Goal: Task Accomplishment & Management: Use online tool/utility

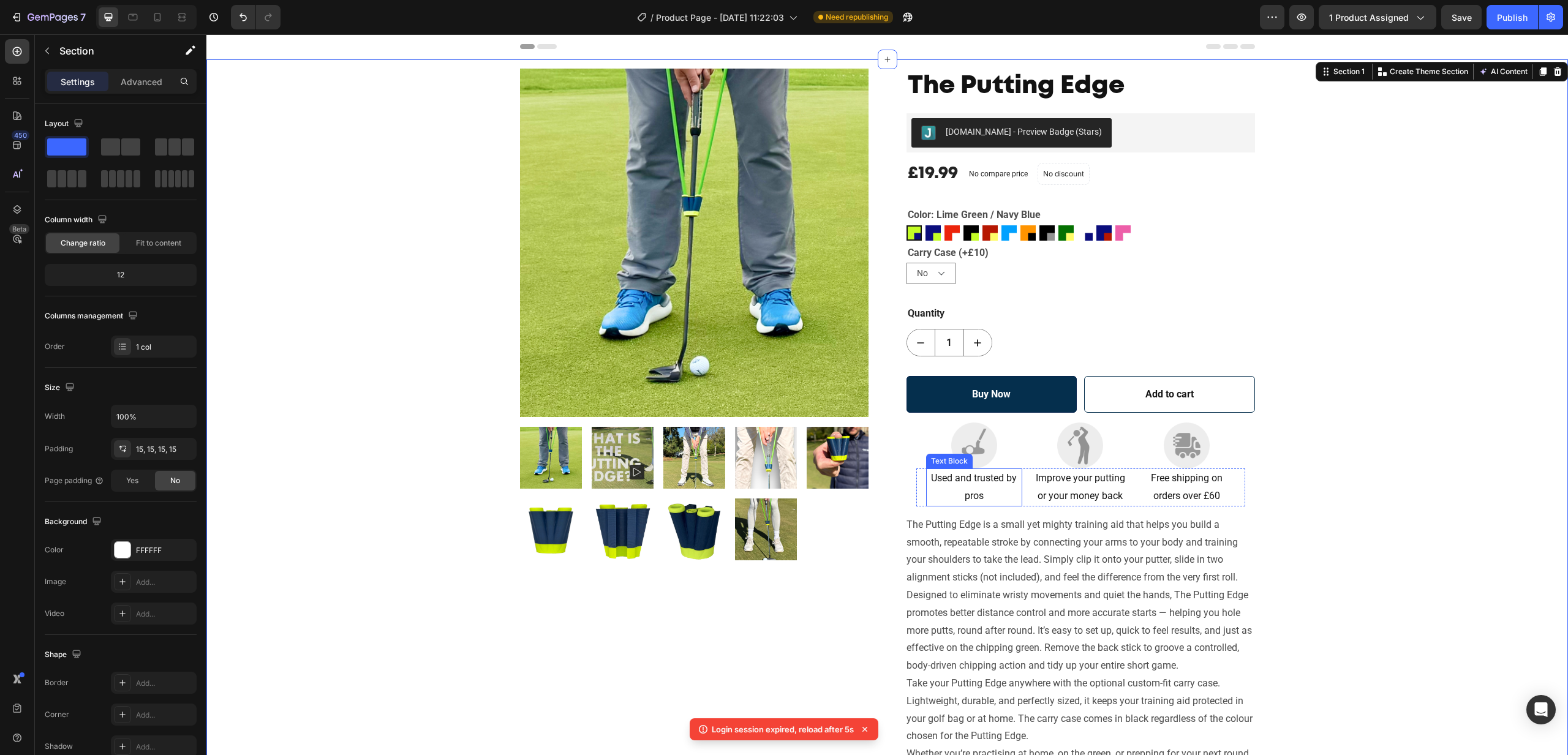
scroll to position [136, 0]
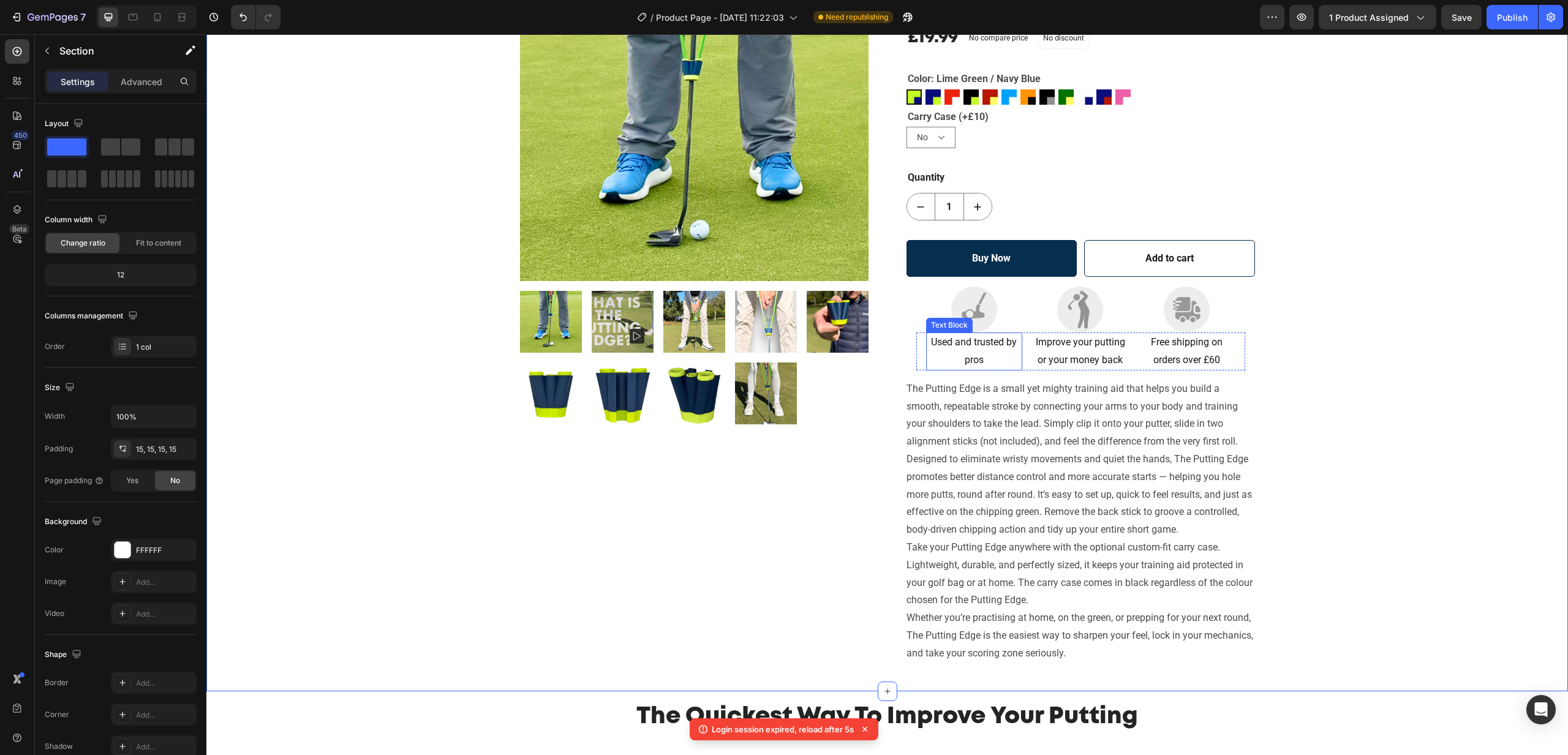
click at [981, 347] on span "Used and trusted by pros" at bounding box center [974, 350] width 85 height 29
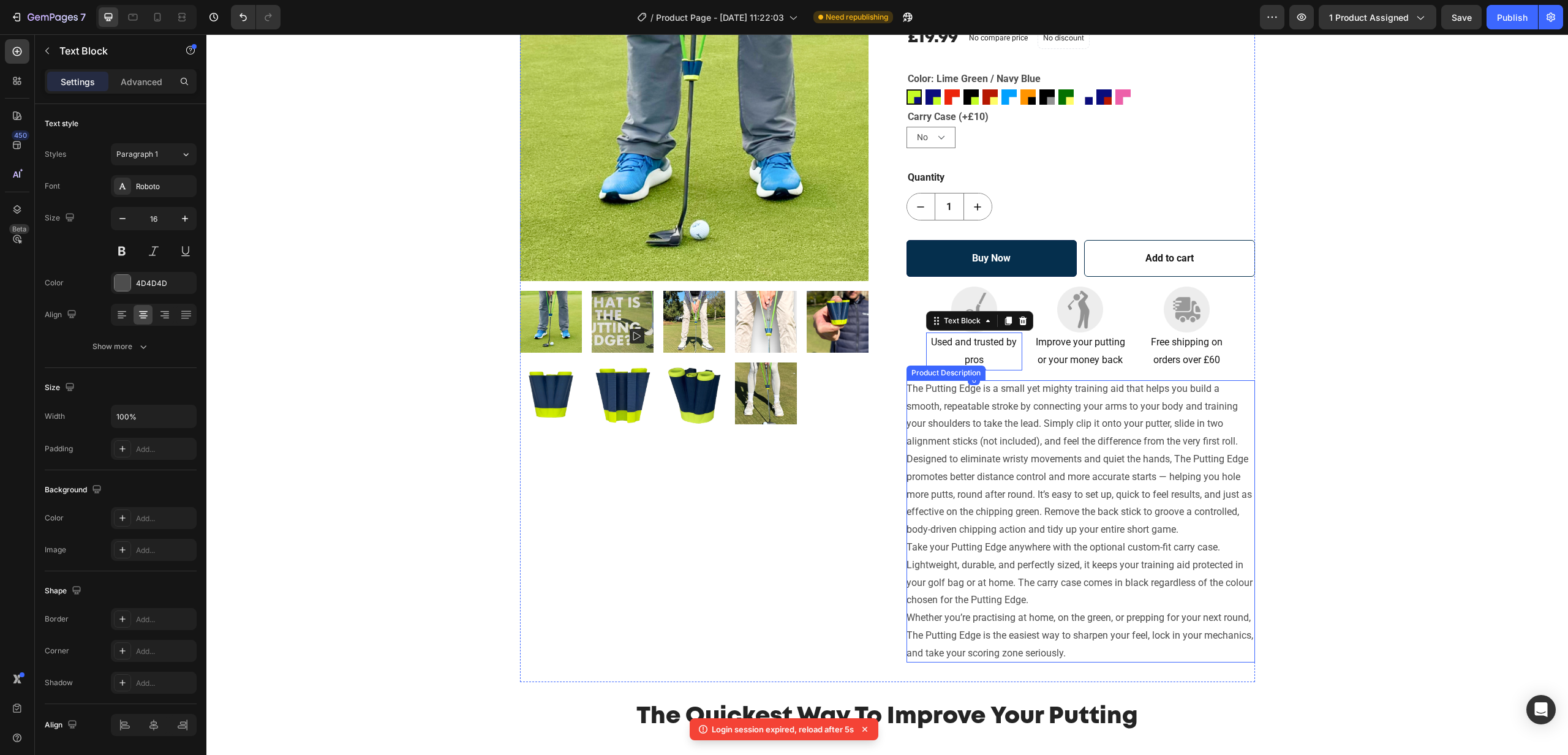
click at [1060, 458] on p "Designed to eliminate wristy movements and quiet the hands, The Putting Edge pr…" at bounding box center [1079, 494] width 346 height 82
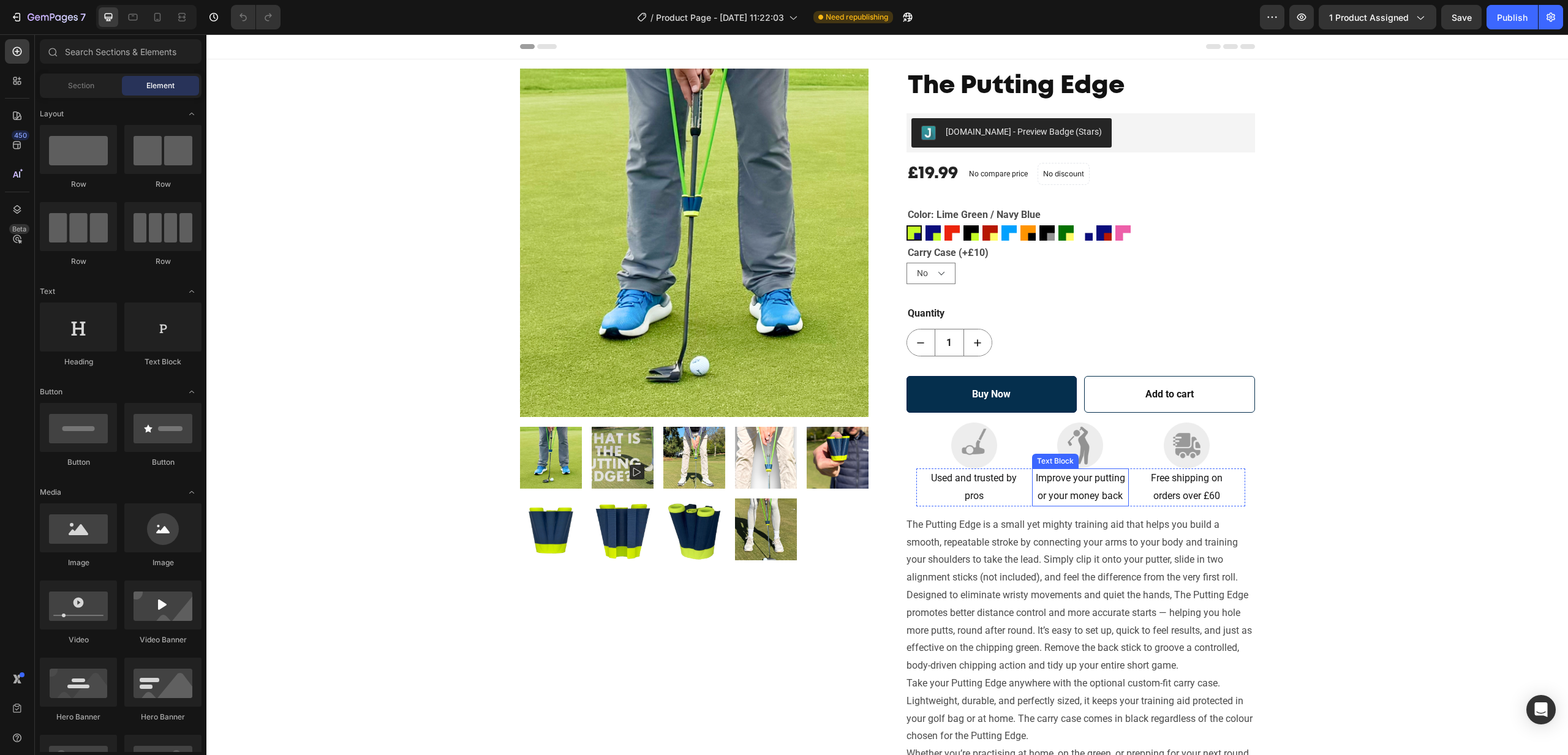
click at [1090, 488] on p "Improve your putting or your money back" at bounding box center [1081, 488] width 95 height 36
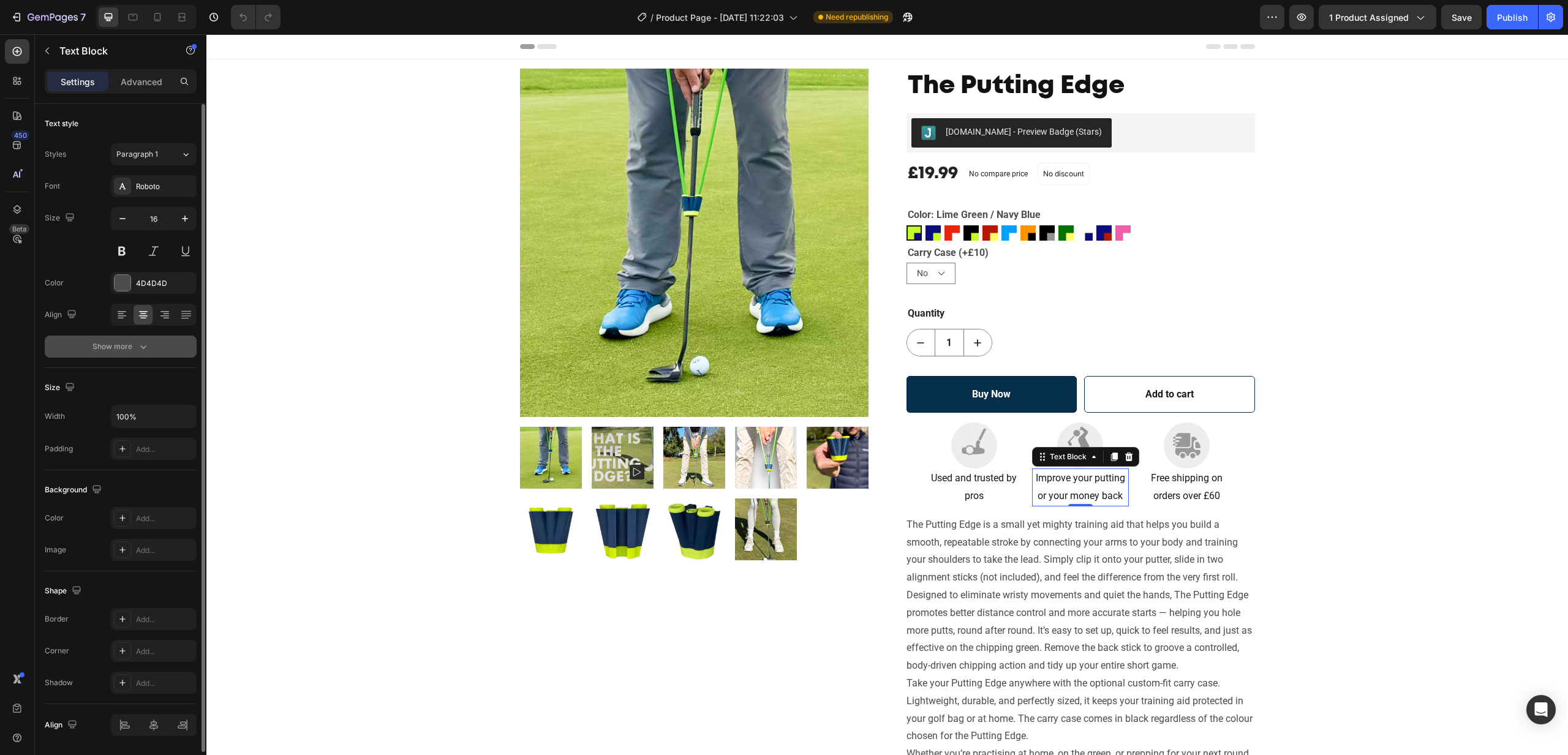
click at [141, 344] on icon "button" at bounding box center [143, 346] width 12 height 12
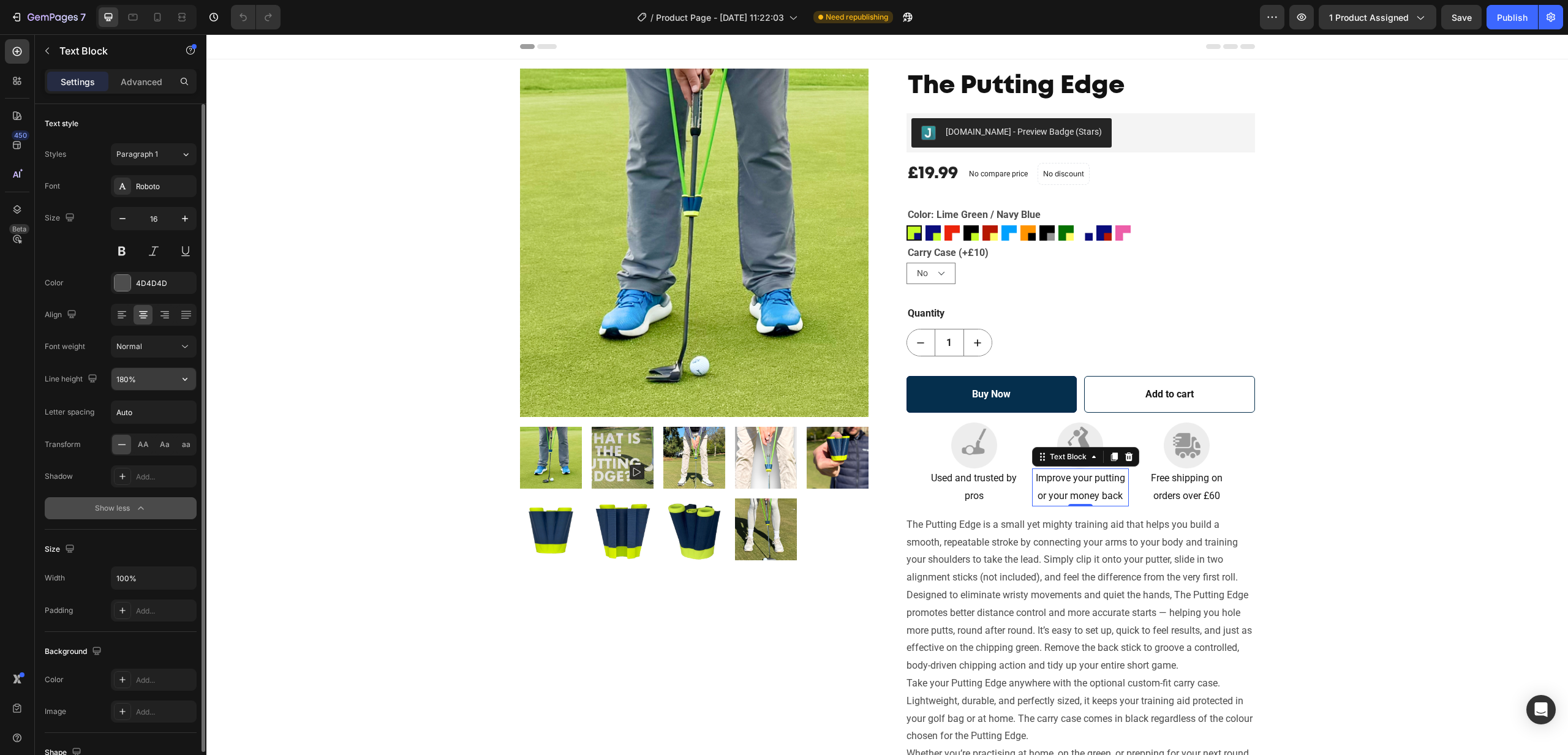
click at [147, 375] on input "180%" at bounding box center [153, 379] width 85 height 22
click at [183, 378] on icon "button" at bounding box center [185, 379] width 12 height 12
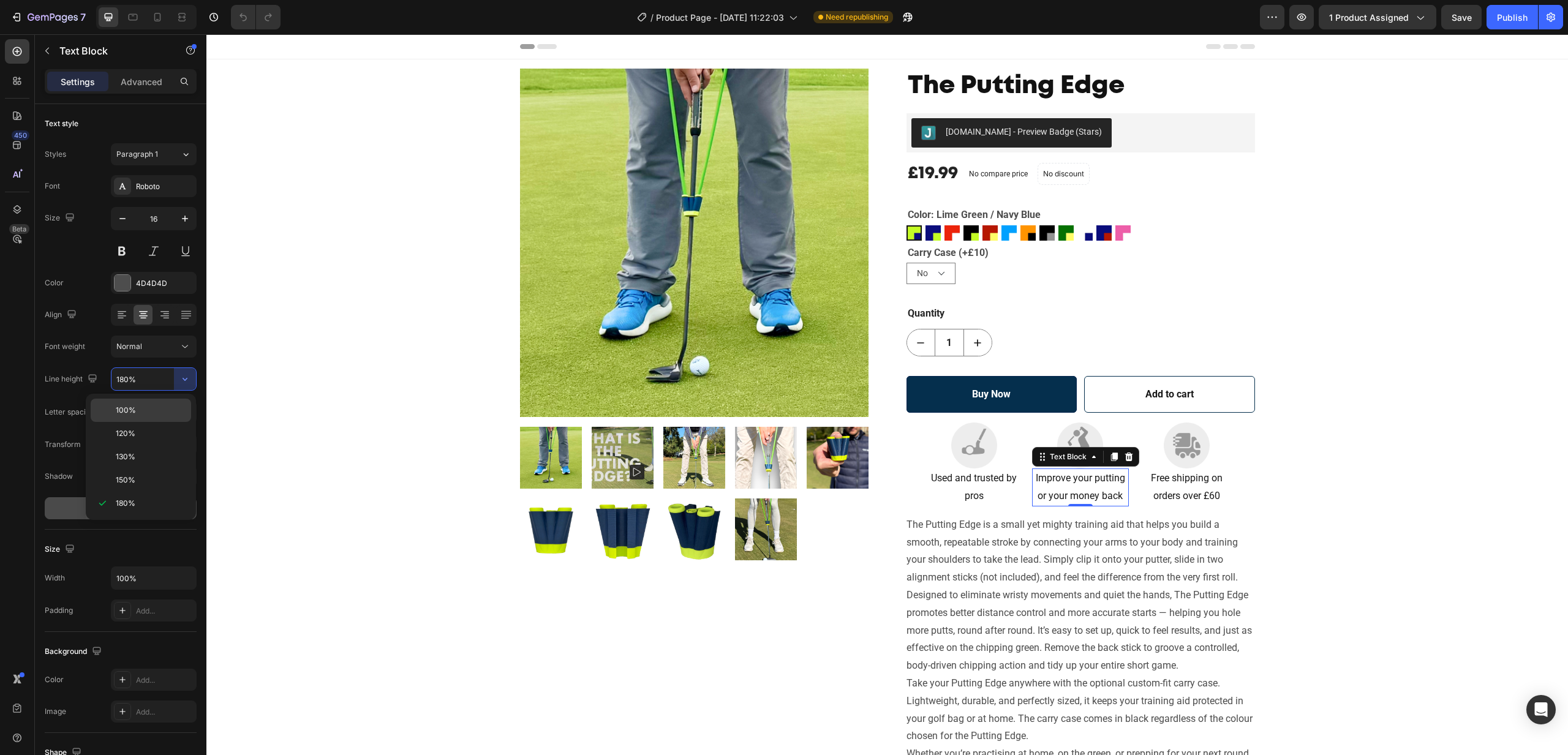
click at [142, 411] on p "100%" at bounding box center [151, 410] width 70 height 11
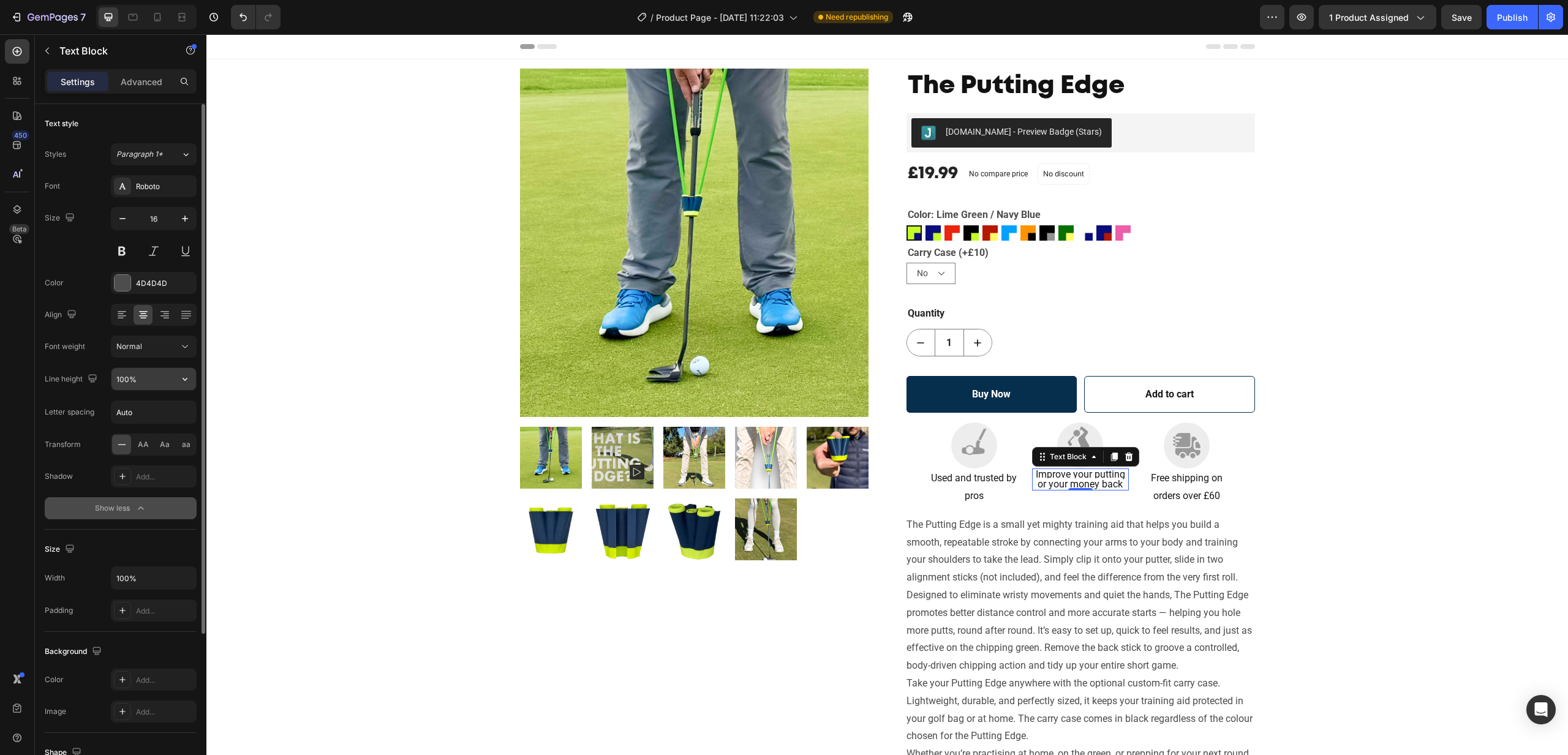
click at [162, 379] on input "100%" at bounding box center [153, 379] width 85 height 22
click at [172, 379] on input "100%" at bounding box center [153, 379] width 85 height 22
click at [183, 379] on icon "button" at bounding box center [185, 379] width 12 height 12
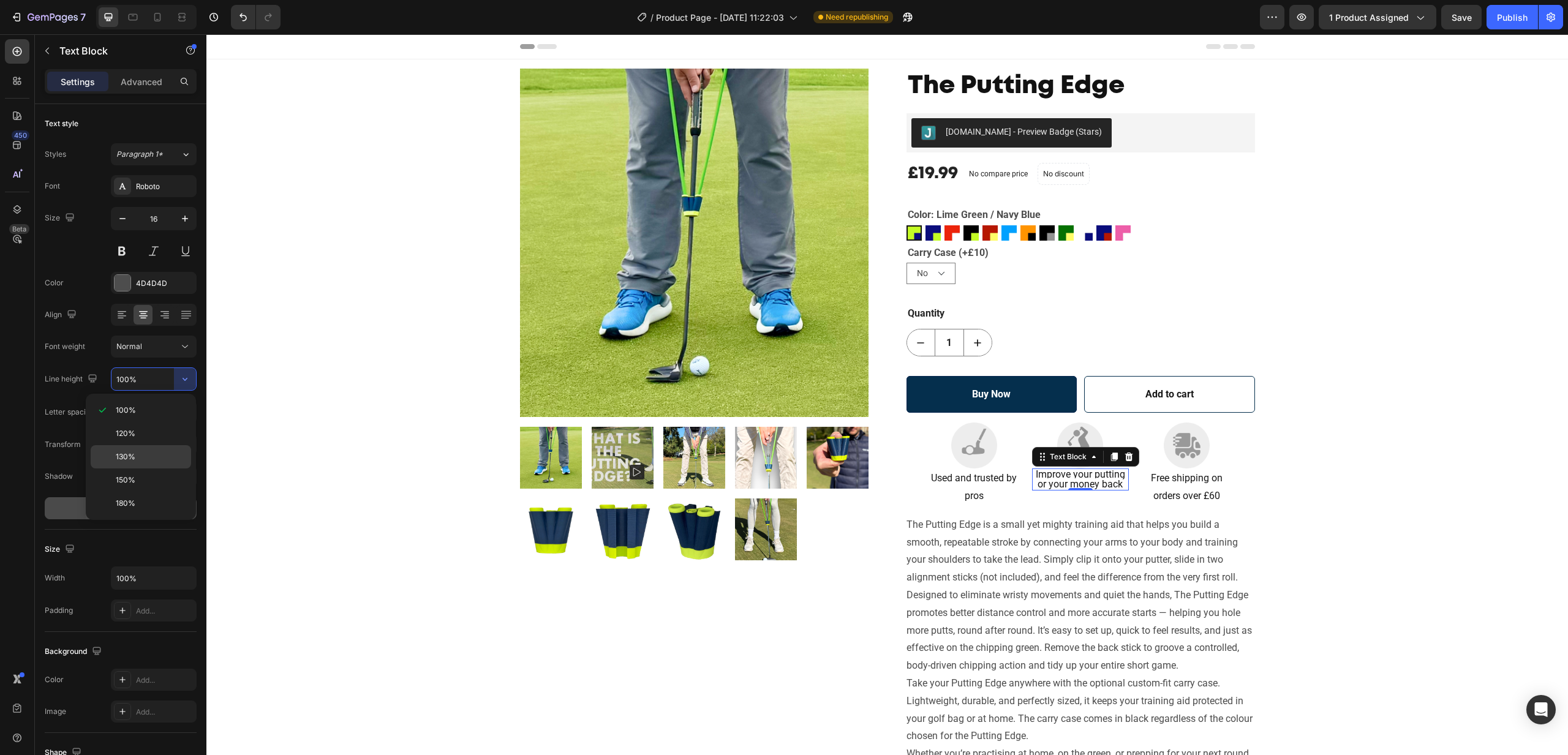
click at [132, 469] on div "130%" at bounding box center [140, 480] width 100 height 23
type input "130%"
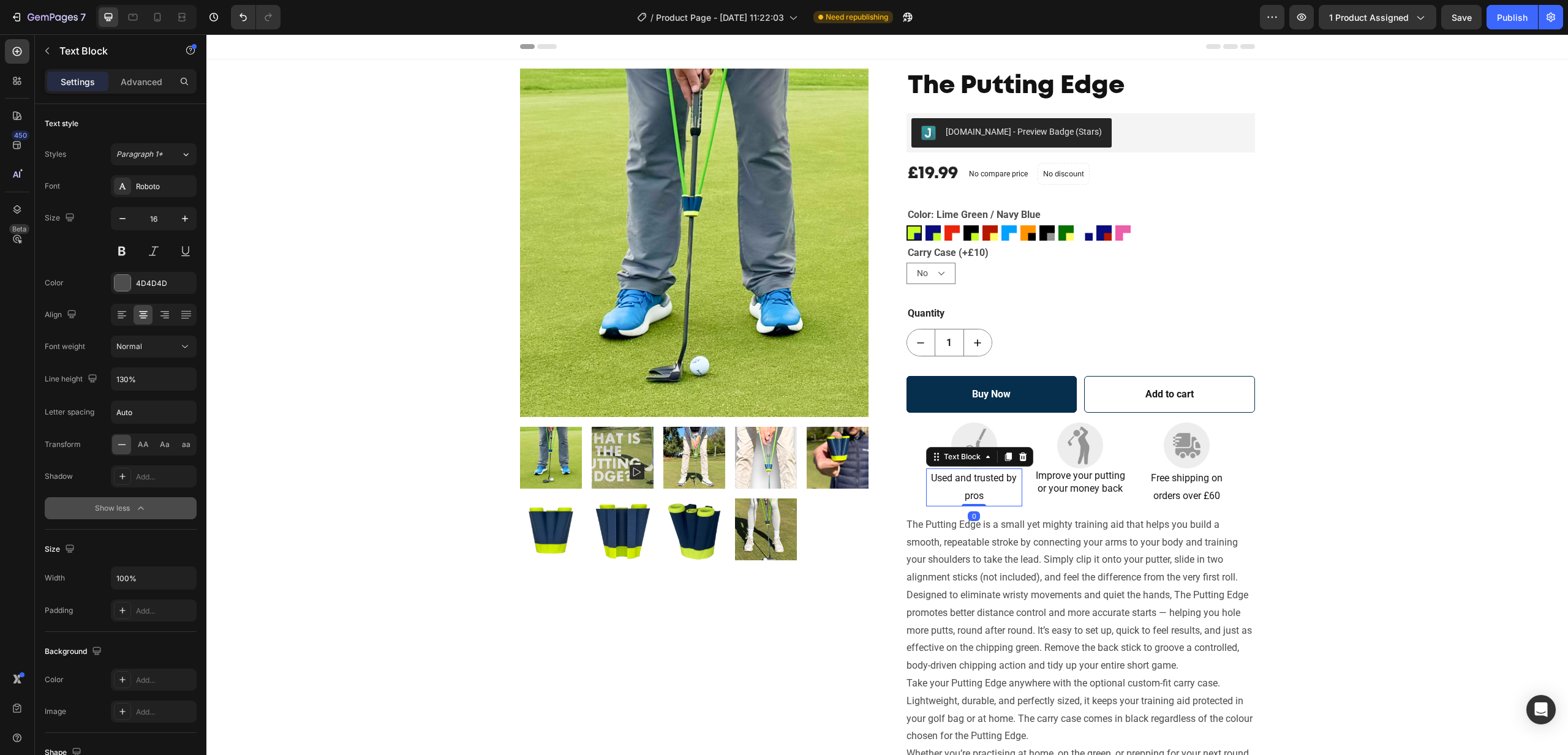
click at [969, 482] on span "Used and trusted by pros" at bounding box center [974, 486] width 85 height 29
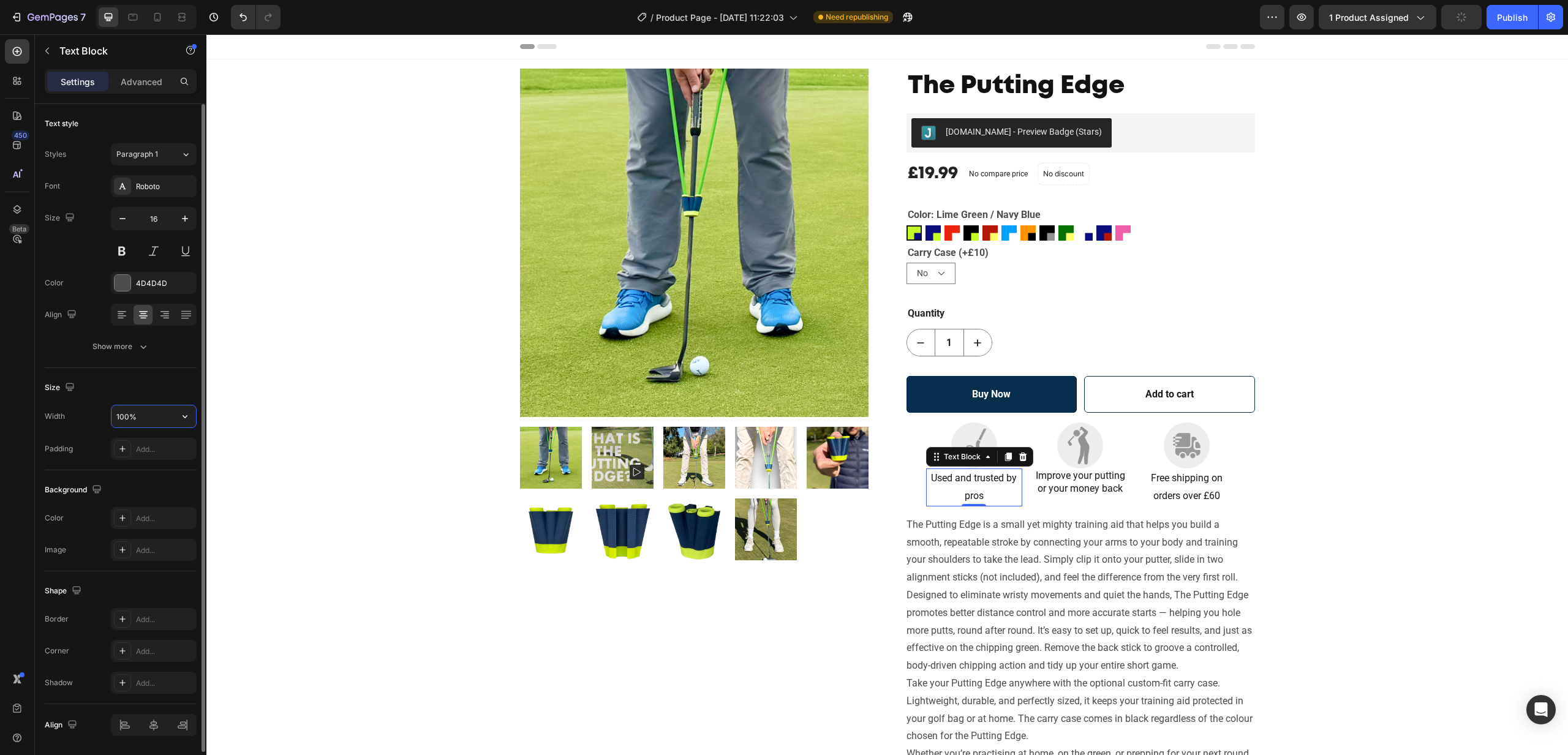
click at [141, 416] on input "100%" at bounding box center [153, 416] width 85 height 22
click at [185, 418] on icon "button" at bounding box center [185, 416] width 5 height 3
click at [143, 411] on input "100%" at bounding box center [153, 416] width 85 height 22
click at [141, 343] on icon "button" at bounding box center [143, 346] width 12 height 12
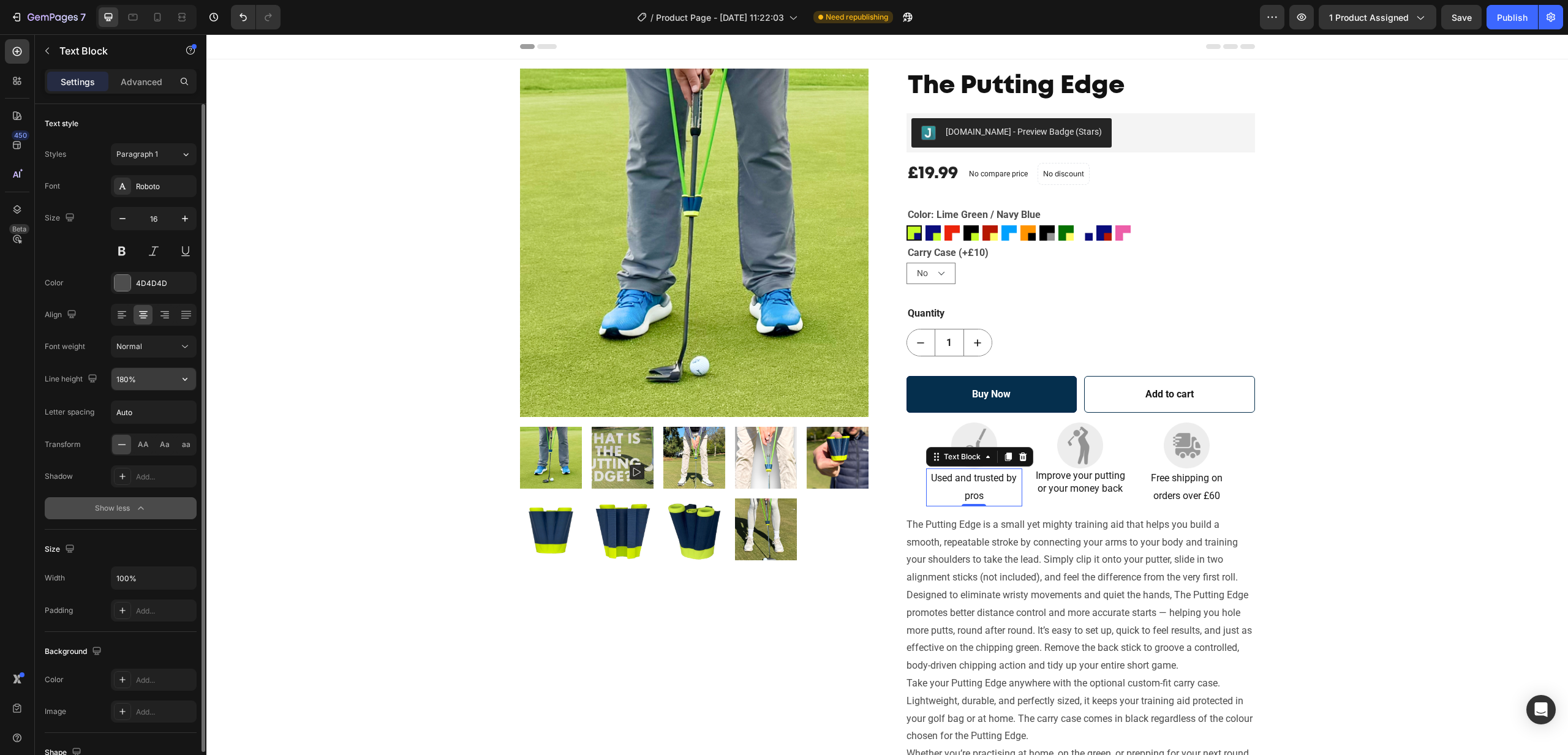
click at [130, 382] on input "180%" at bounding box center [153, 379] width 85 height 22
click at [181, 379] on icon "button" at bounding box center [185, 379] width 12 height 12
click at [134, 469] on div "130%" at bounding box center [140, 480] width 100 height 23
type input "130%"
click at [1177, 486] on p "Free shipping on orders over £60" at bounding box center [1187, 488] width 95 height 36
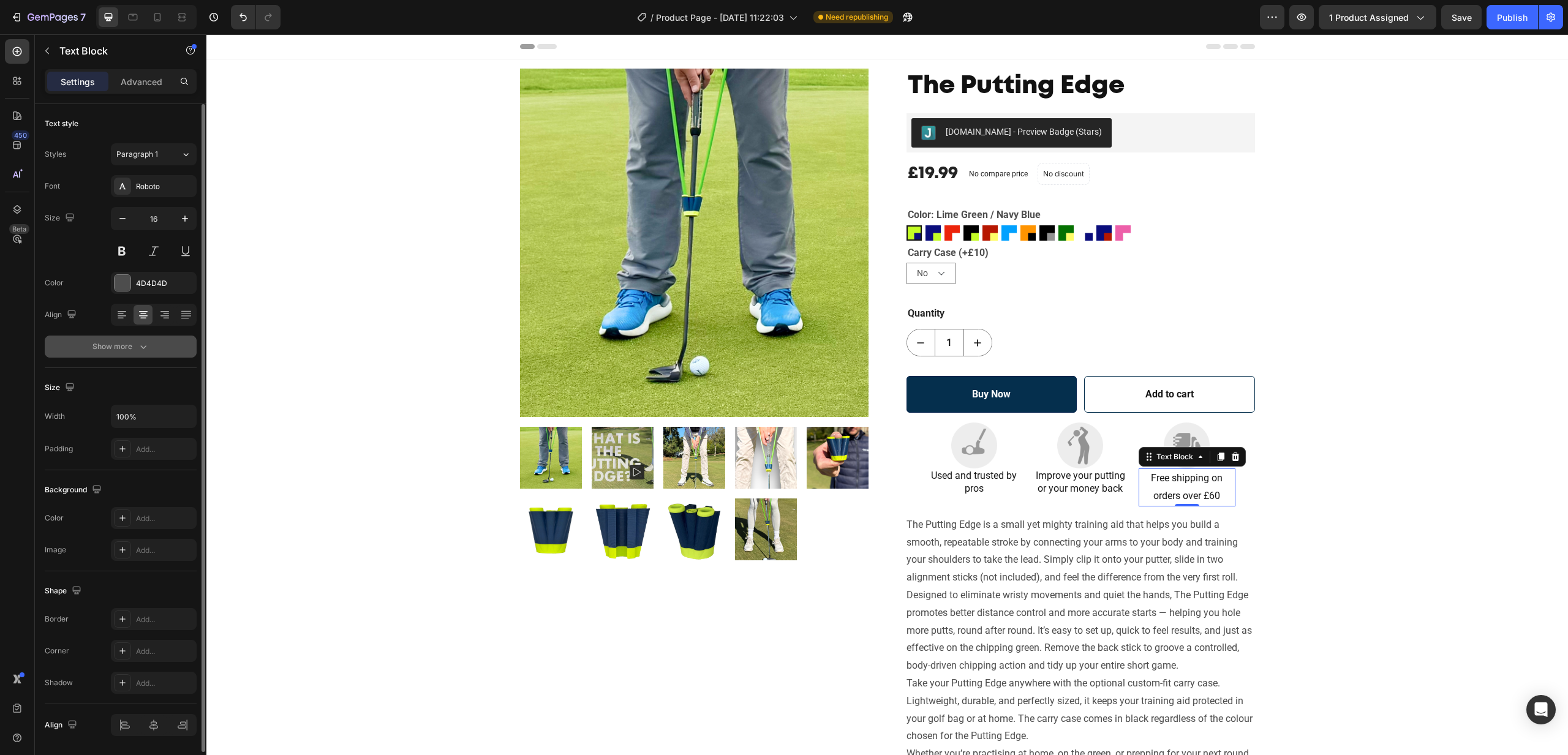
click at [142, 346] on icon "button" at bounding box center [143, 346] width 12 height 12
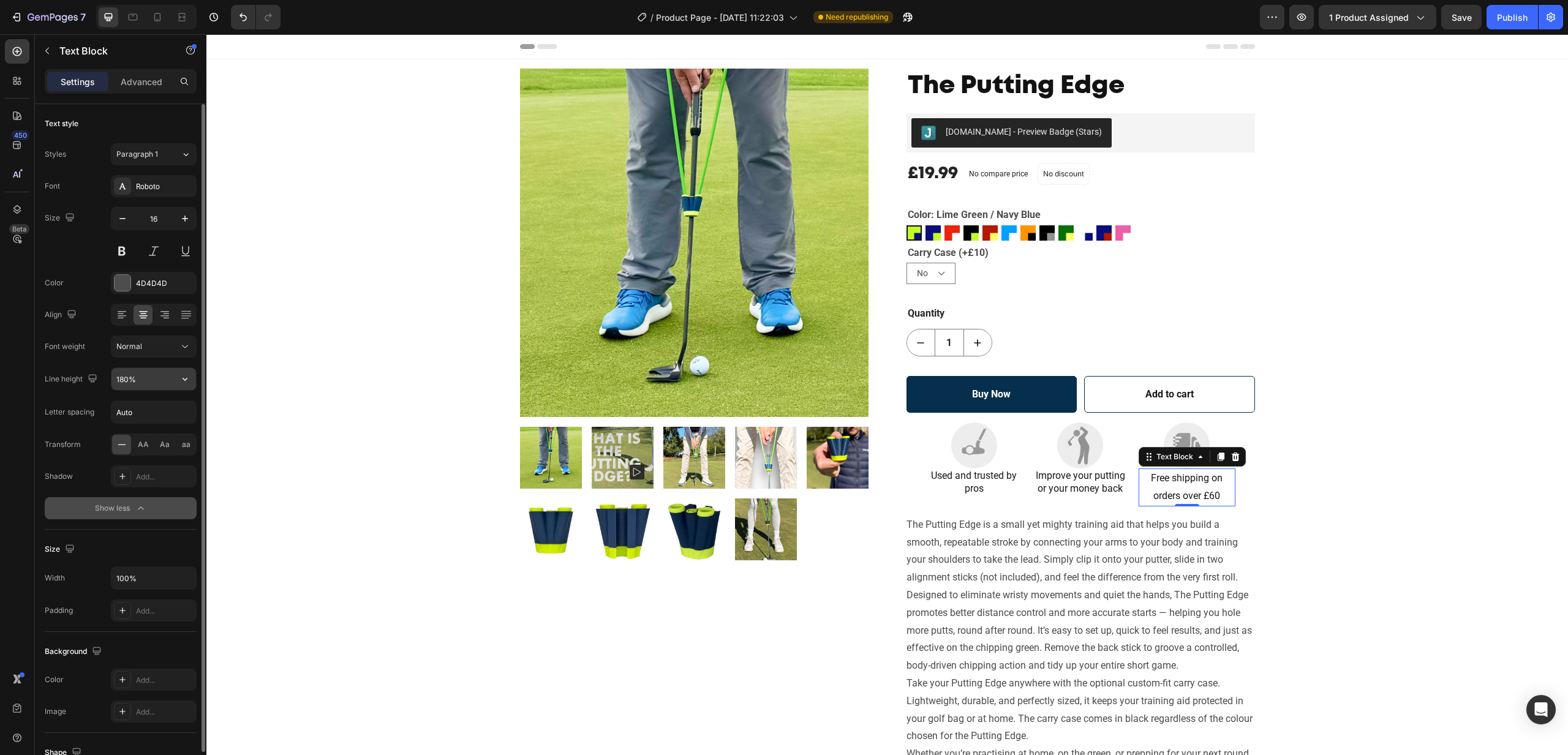
click at [145, 379] on input "180%" at bounding box center [153, 379] width 85 height 22
click at [181, 379] on icon "button" at bounding box center [185, 379] width 12 height 12
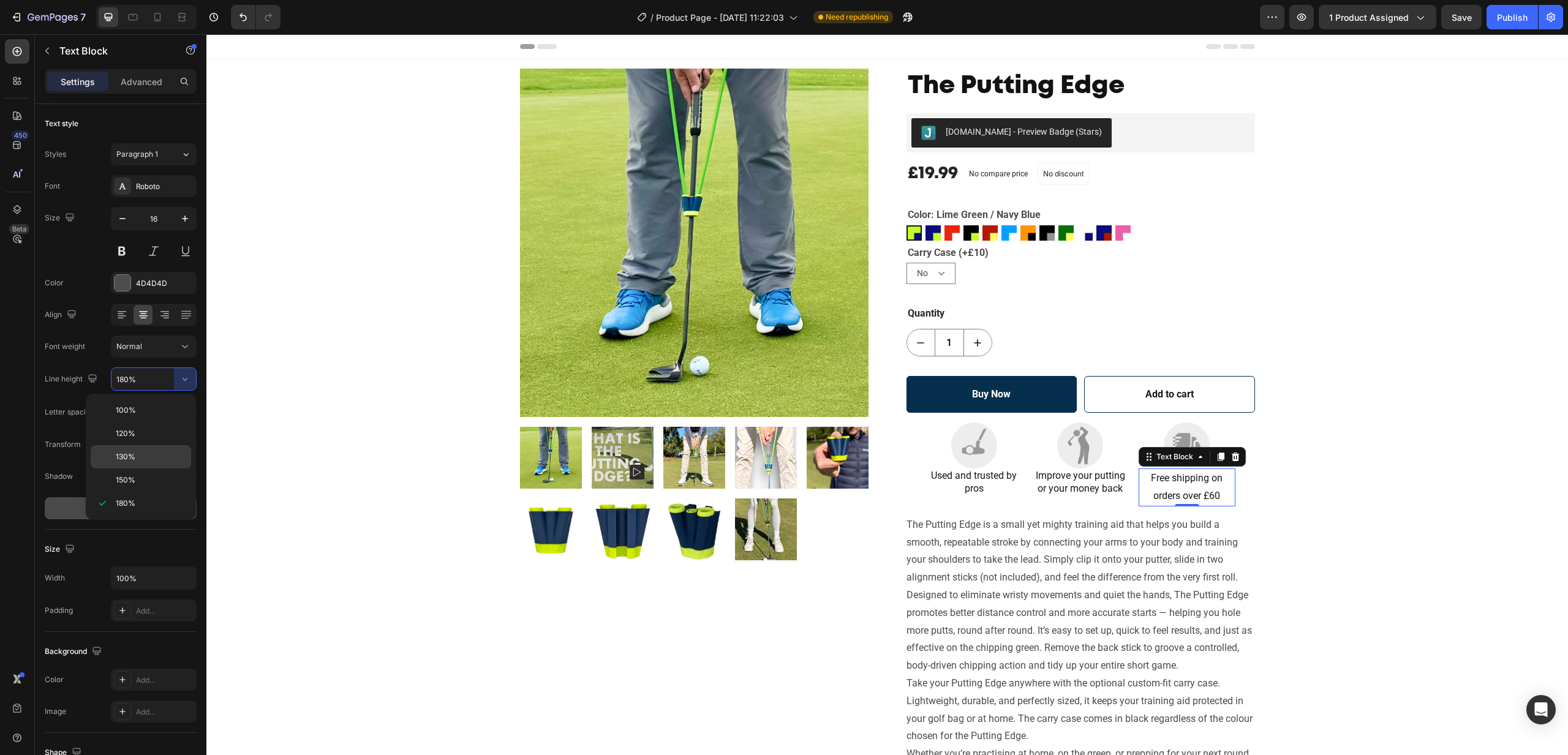
click at [144, 455] on p "130%" at bounding box center [151, 456] width 70 height 11
type input "130%"
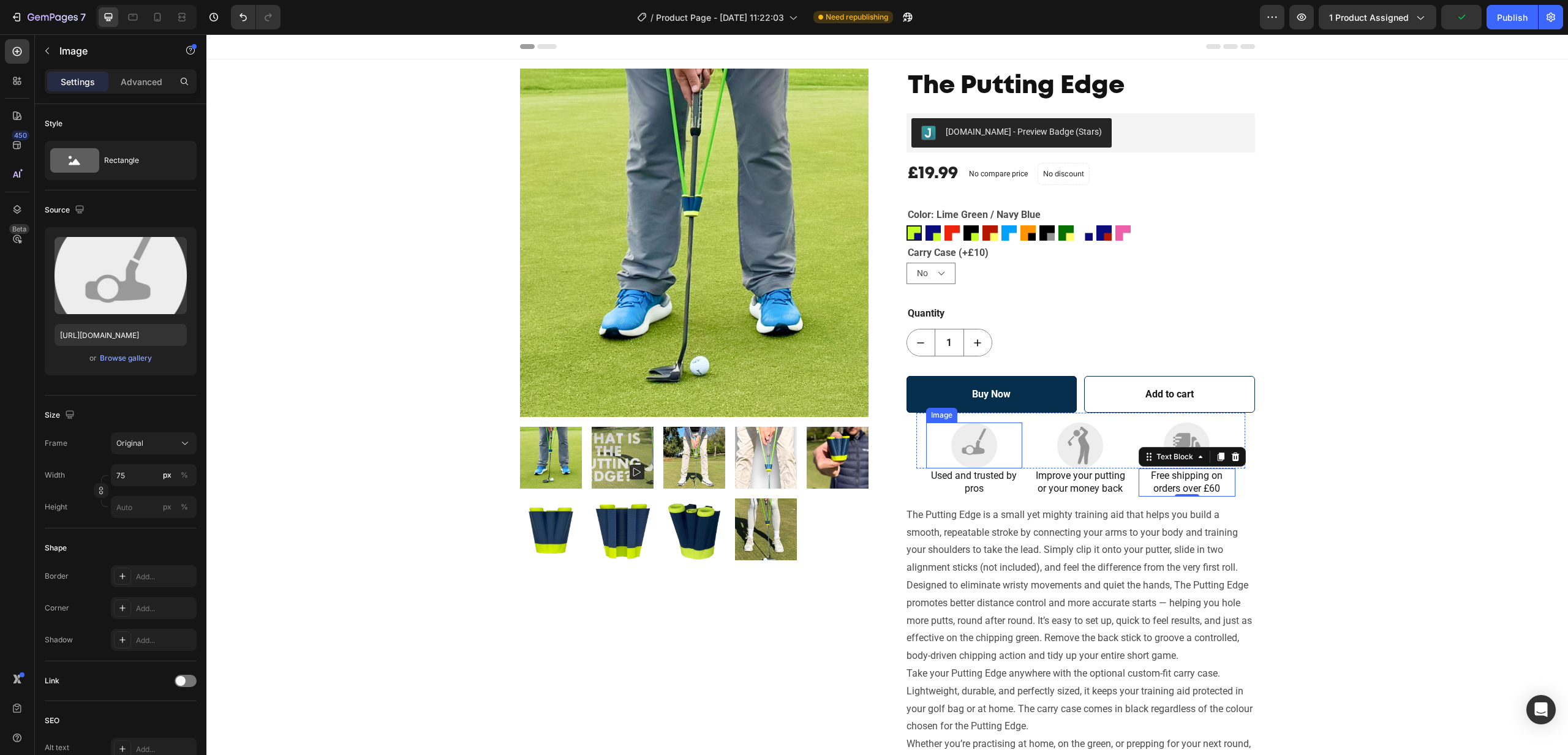
click at [1015, 451] on div at bounding box center [974, 445] width 96 height 46
click at [1285, 510] on div "Product Images The Putting Edge Product Title [DOMAIN_NAME] - Preview Badge (St…" at bounding box center [887, 438] width 1343 height 740
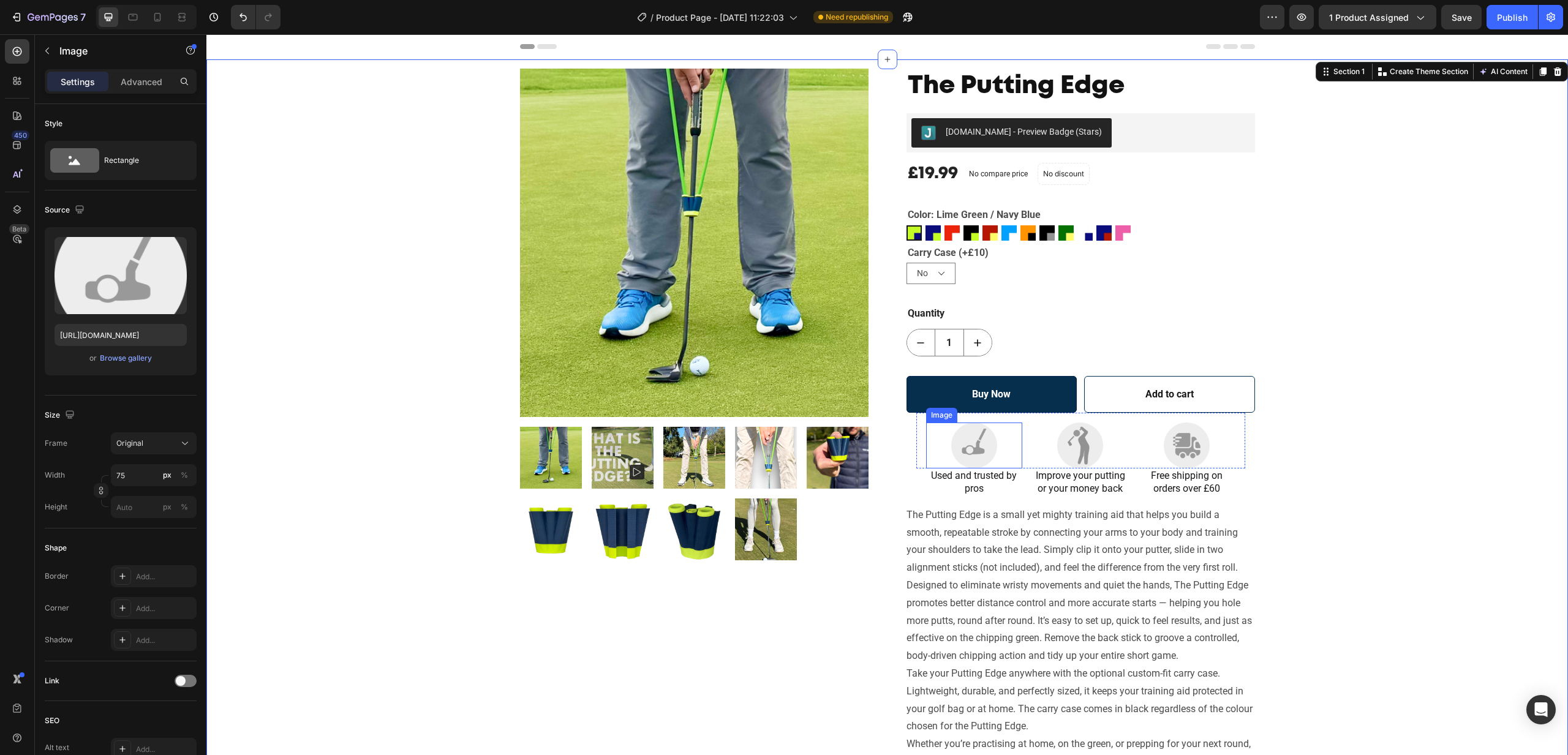
click at [993, 454] on img at bounding box center [974, 445] width 46 height 46
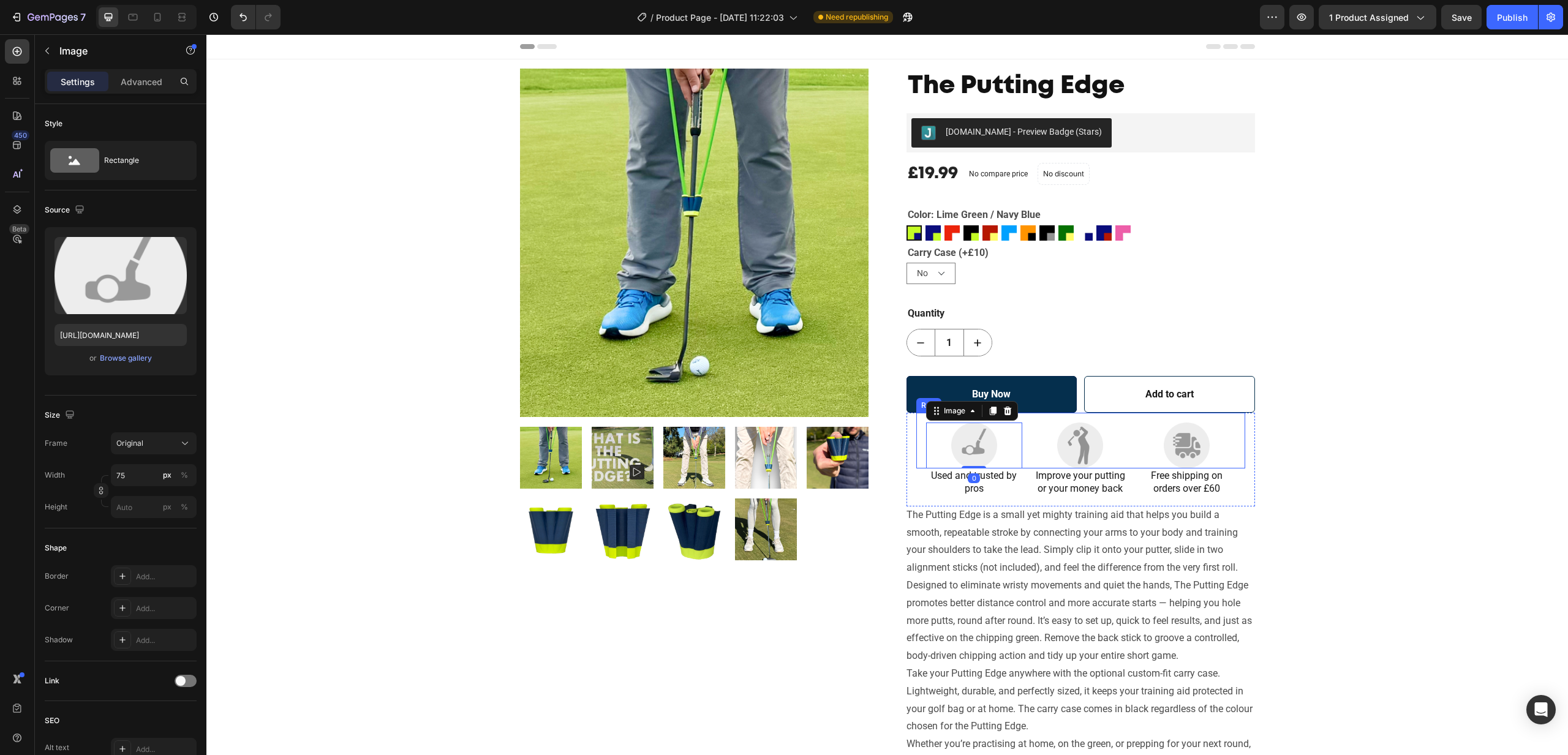
click at [1030, 422] on div "Image 0 Image Image Row" at bounding box center [1081, 441] width 329 height 56
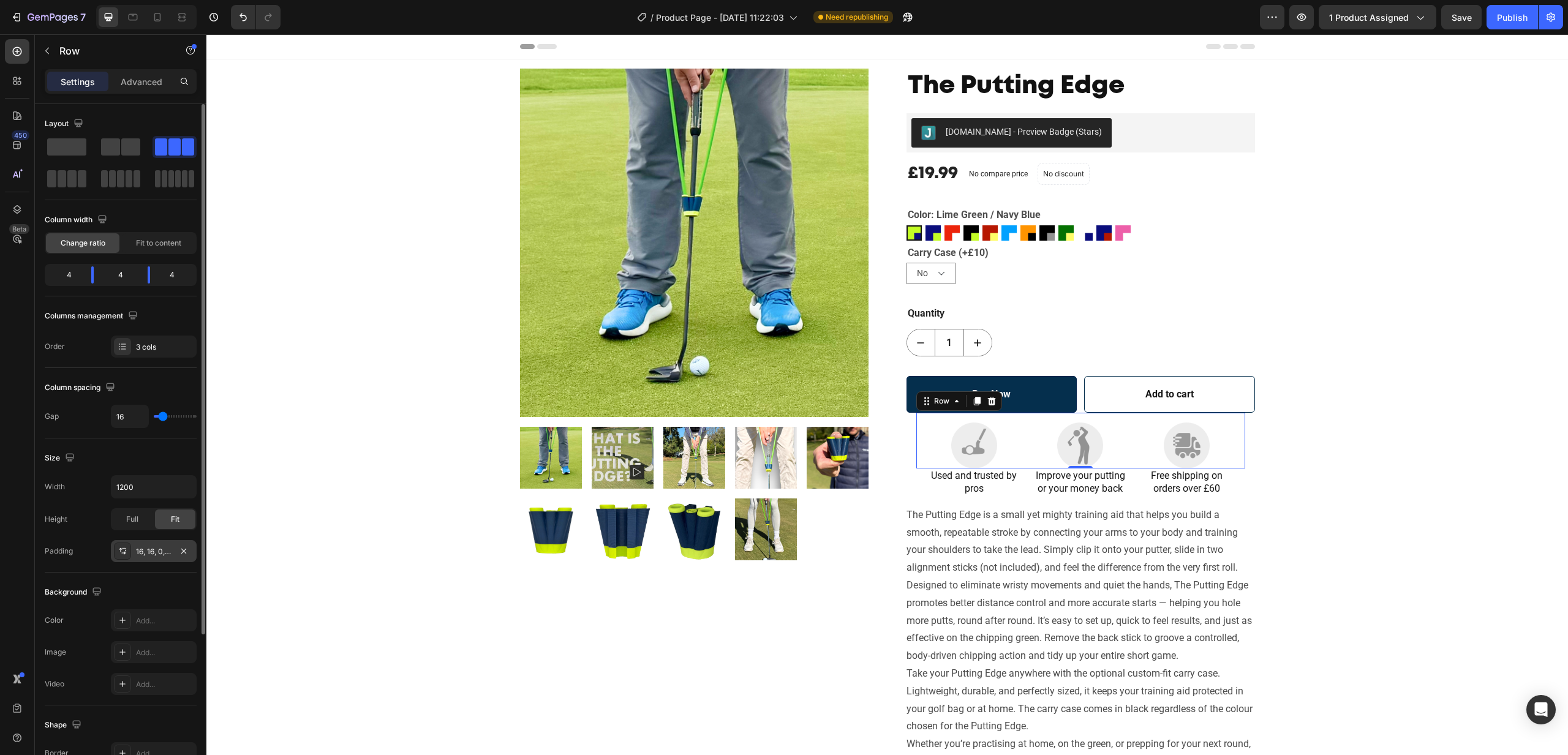
click at [155, 553] on div "16, 16, 0, 16" at bounding box center [153, 552] width 36 height 11
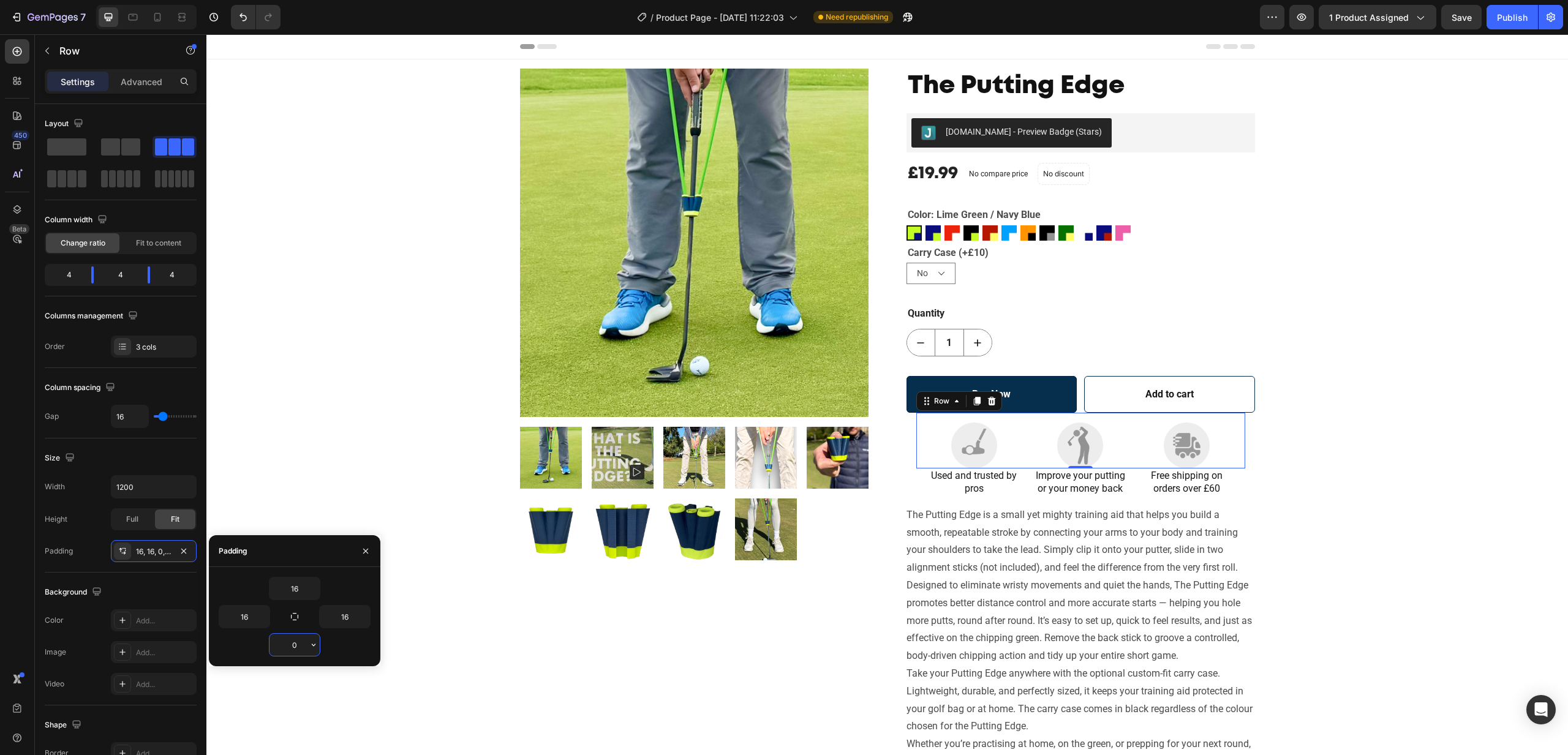
click at [302, 646] on input "0" at bounding box center [295, 645] width 50 height 22
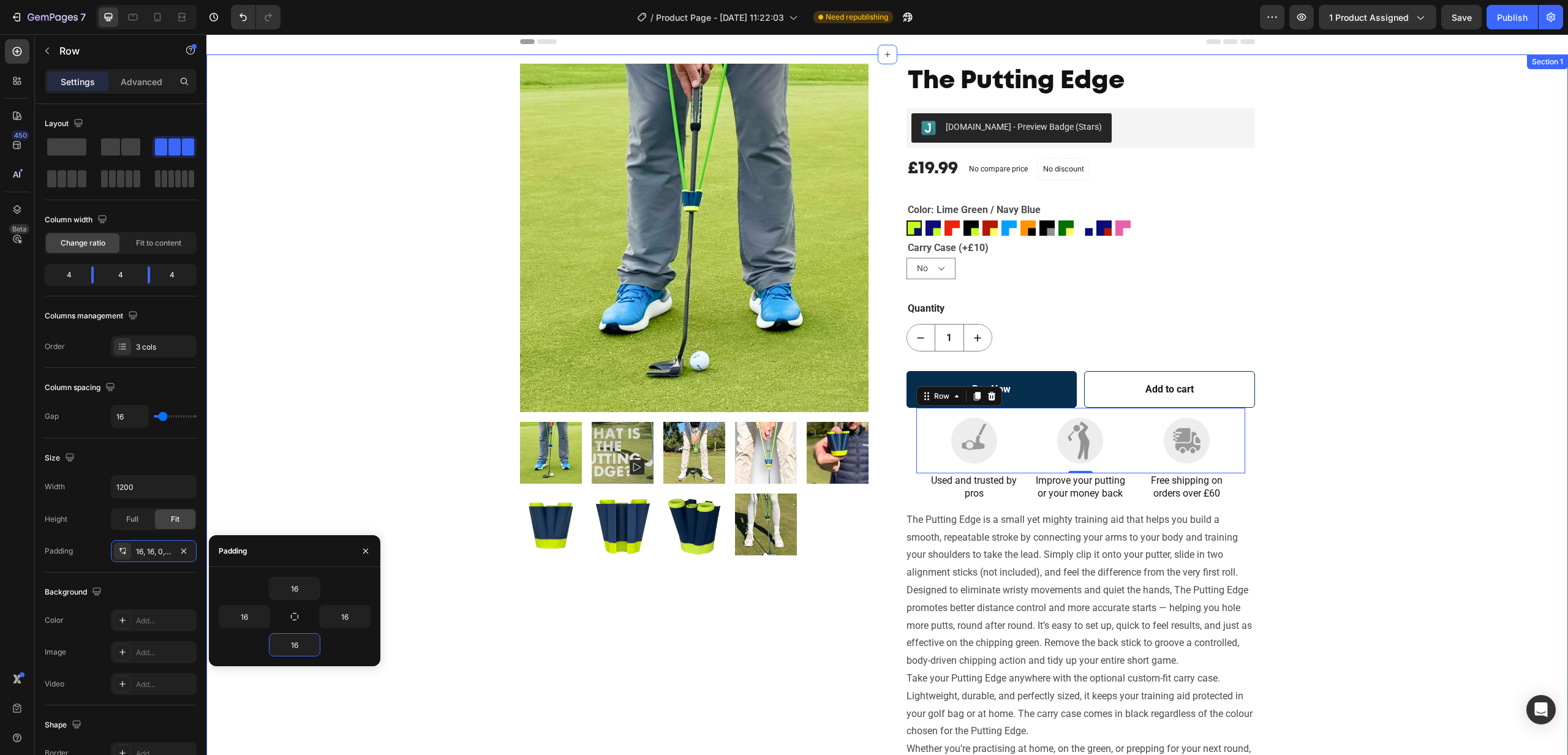
scroll to position [6, 0]
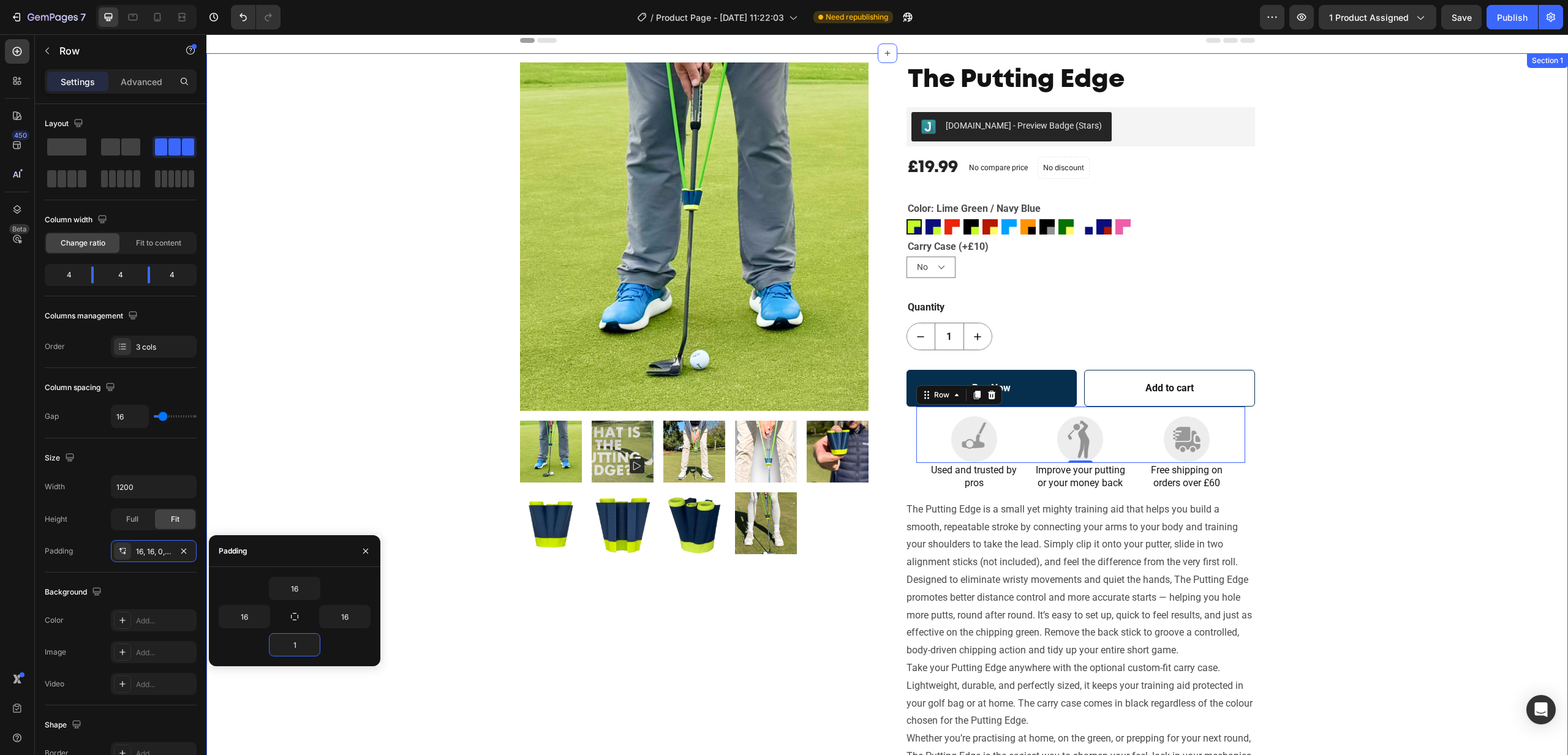
type input "10"
click at [1503, 17] on div "Publish" at bounding box center [1512, 17] width 30 height 13
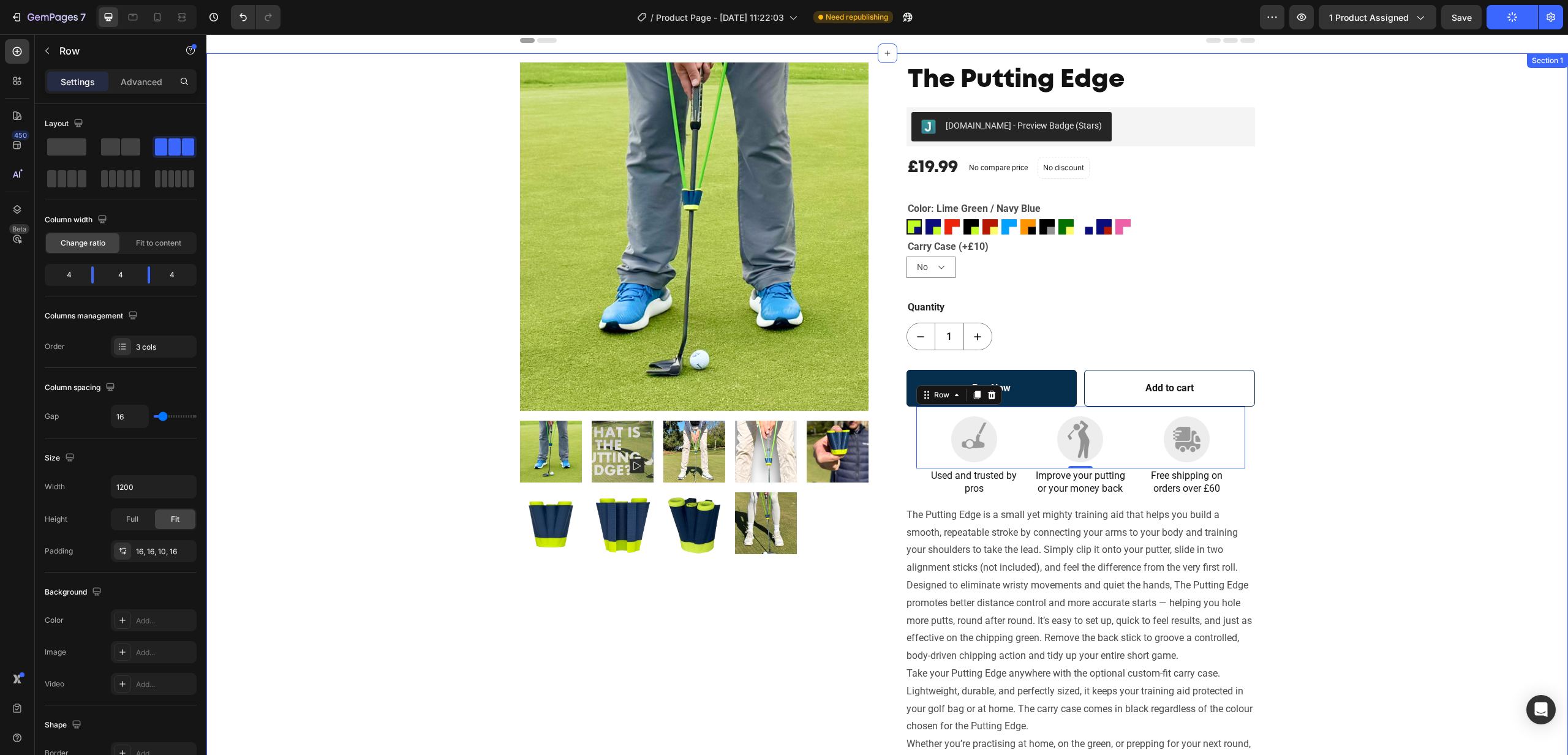
click at [1385, 329] on div "Product Images The Putting Edge Product Title [DOMAIN_NAME] - Preview Badge (St…" at bounding box center [887, 435] width 1343 height 746
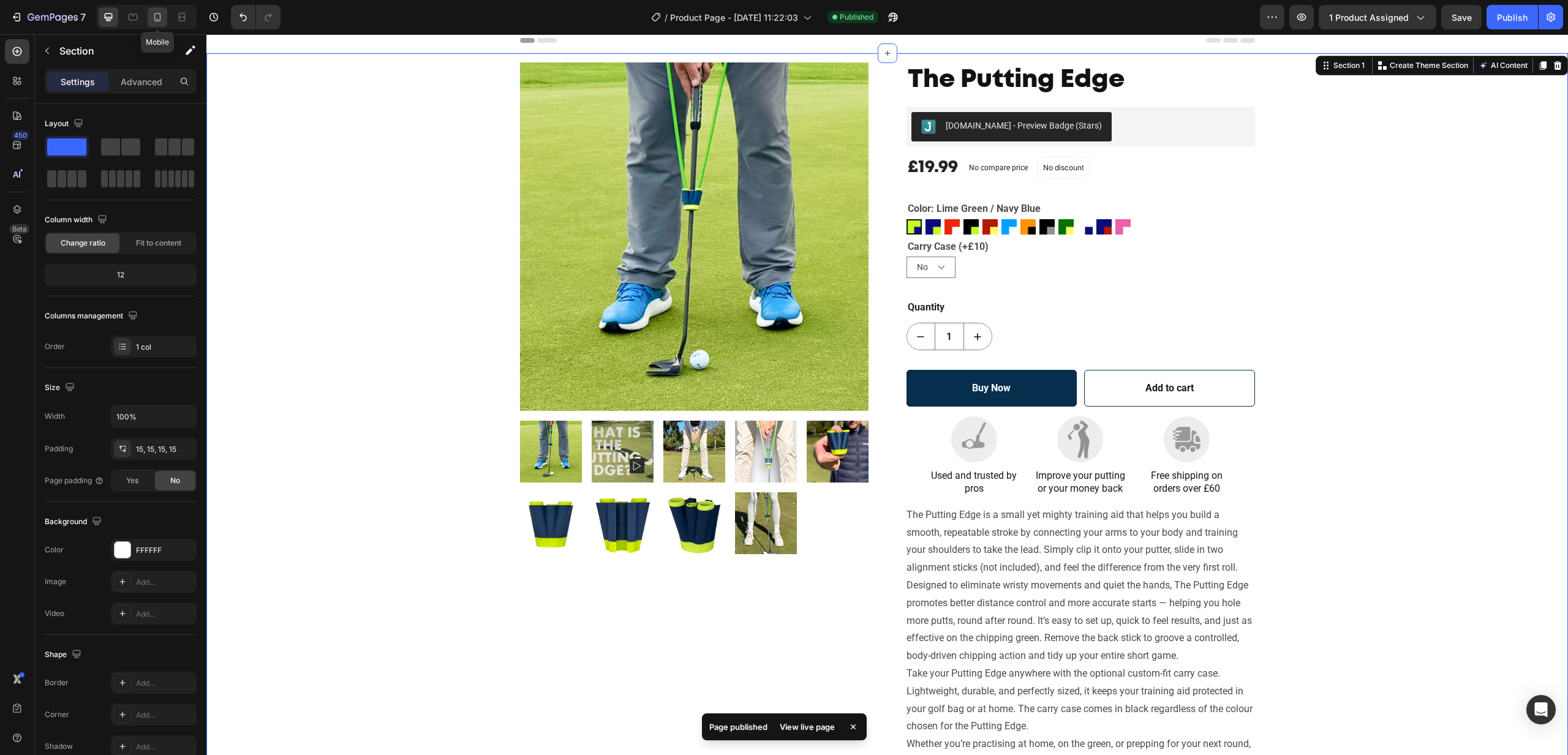
click at [158, 19] on icon at bounding box center [157, 17] width 6 height 8
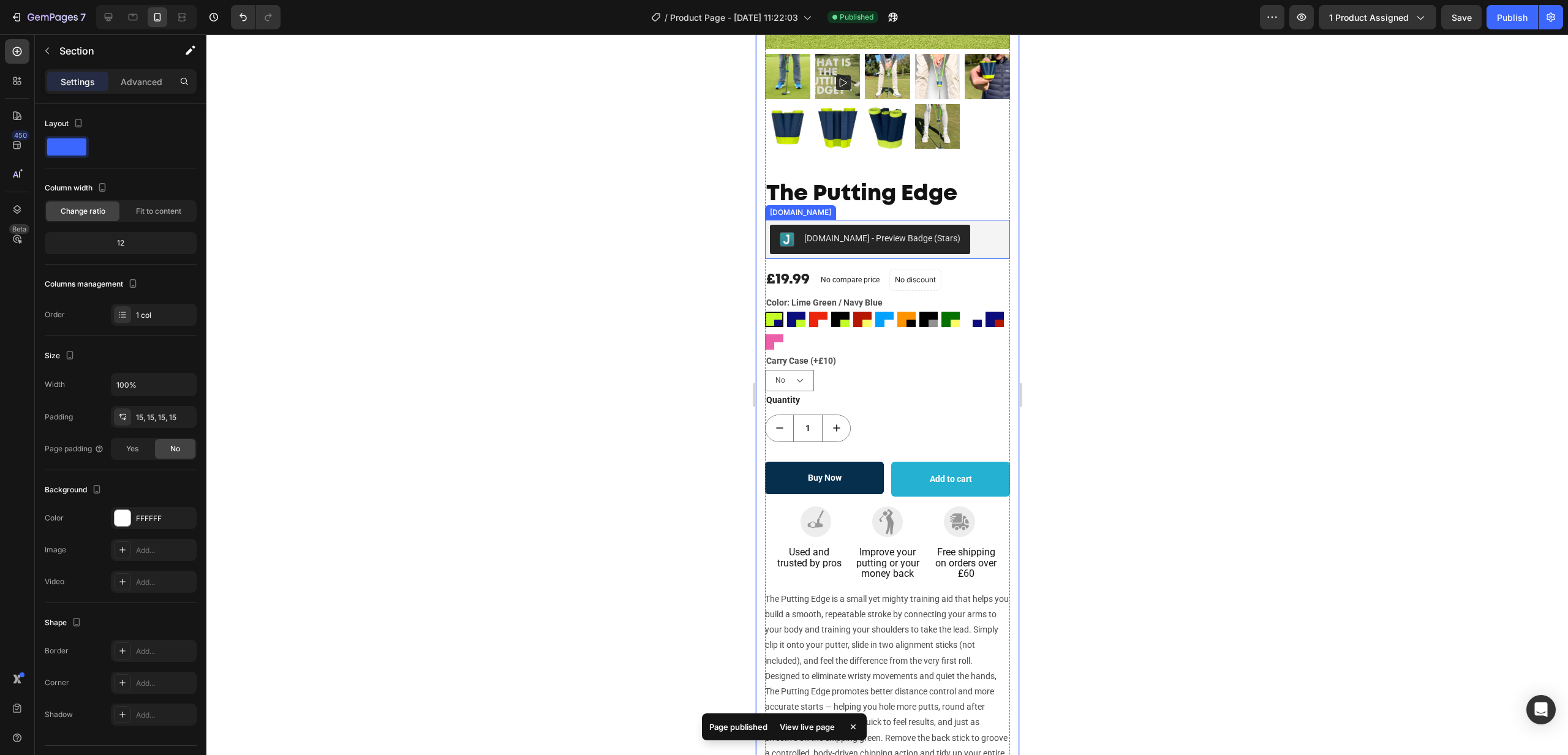
scroll to position [323, 0]
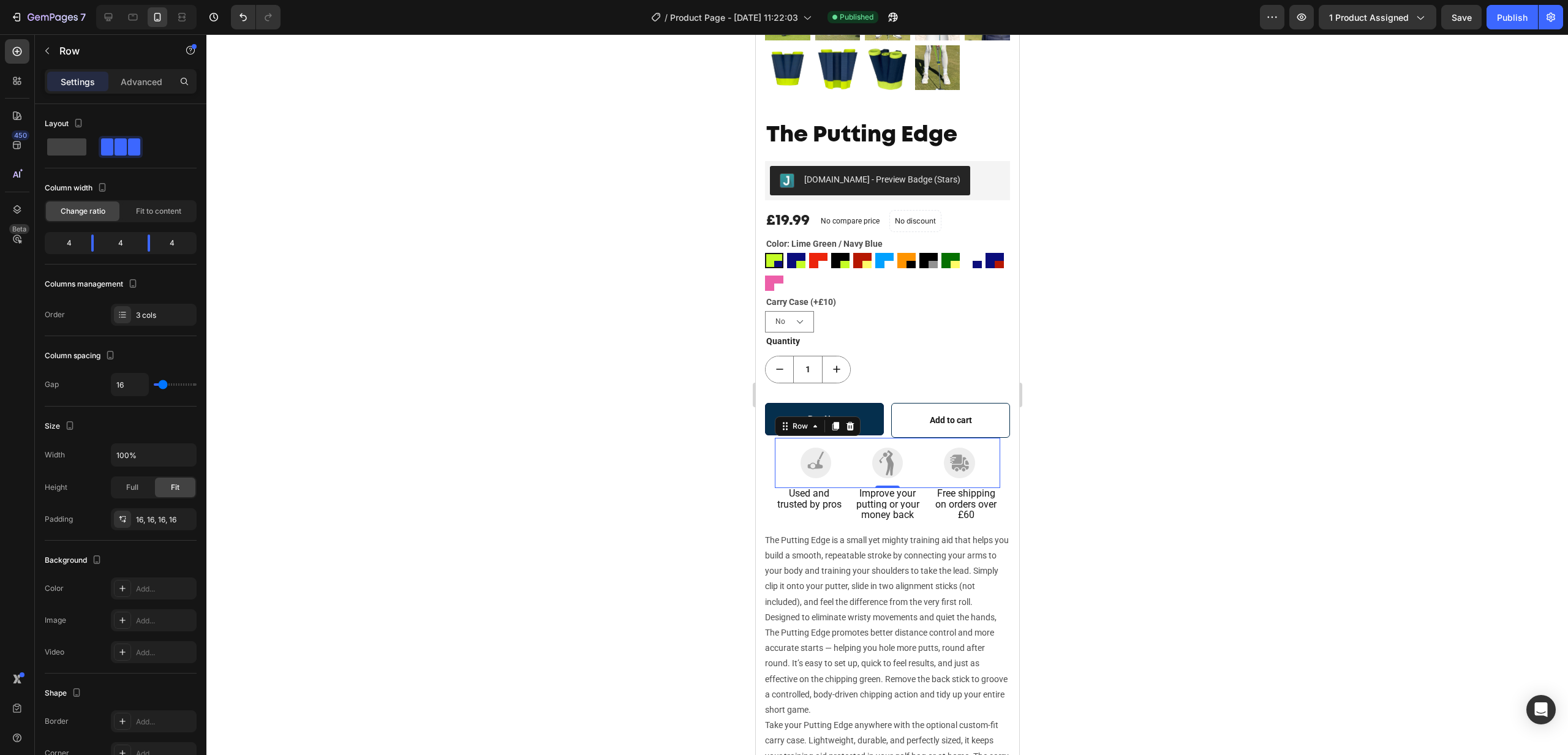
click at [839, 482] on div "Image Image Image Row 0" at bounding box center [887, 463] width 225 height 51
click at [170, 521] on div "16, 16, 16, 16" at bounding box center [153, 520] width 36 height 11
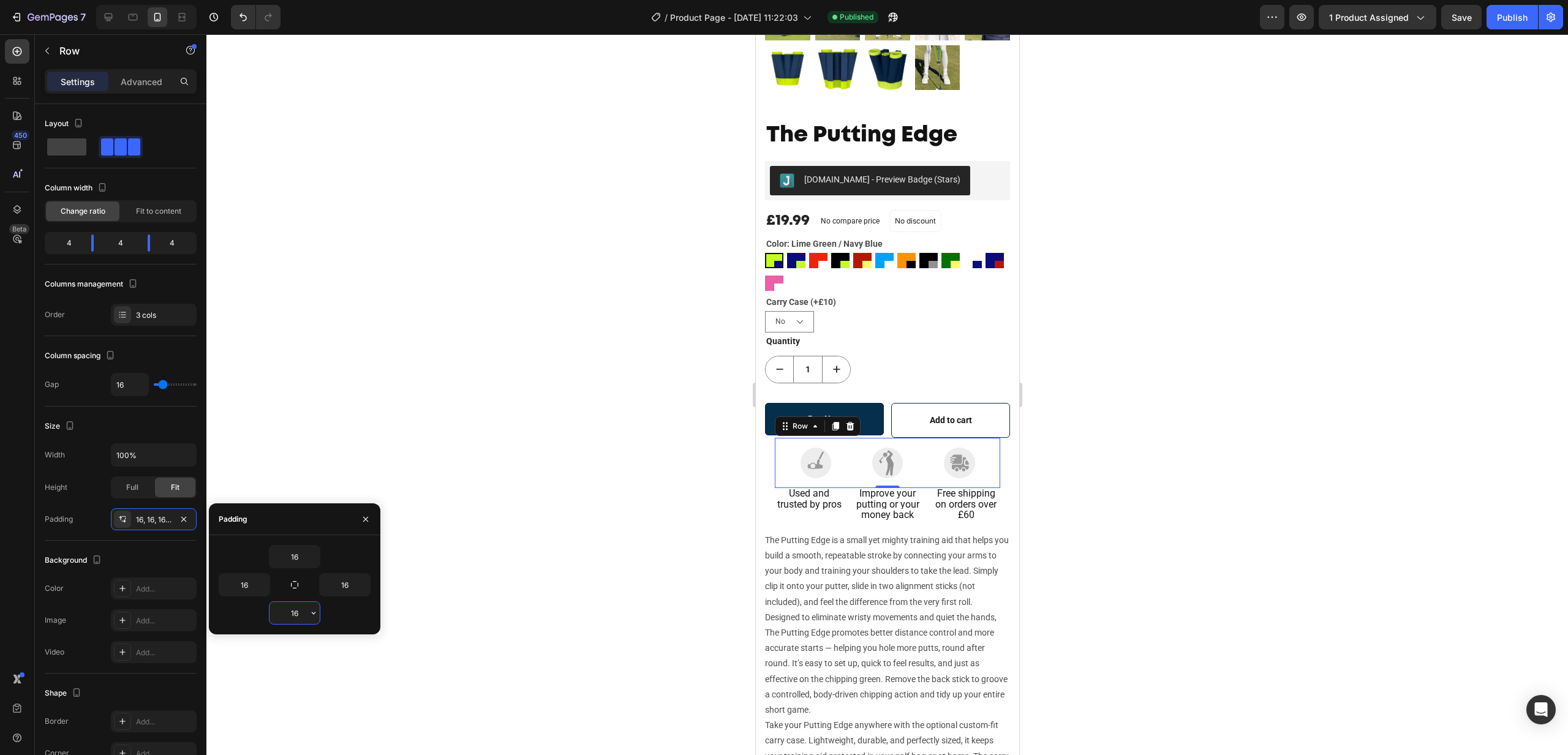
click at [297, 615] on input "16" at bounding box center [295, 613] width 50 height 22
type input "10"
click at [1515, 19] on div "Publish" at bounding box center [1512, 17] width 30 height 13
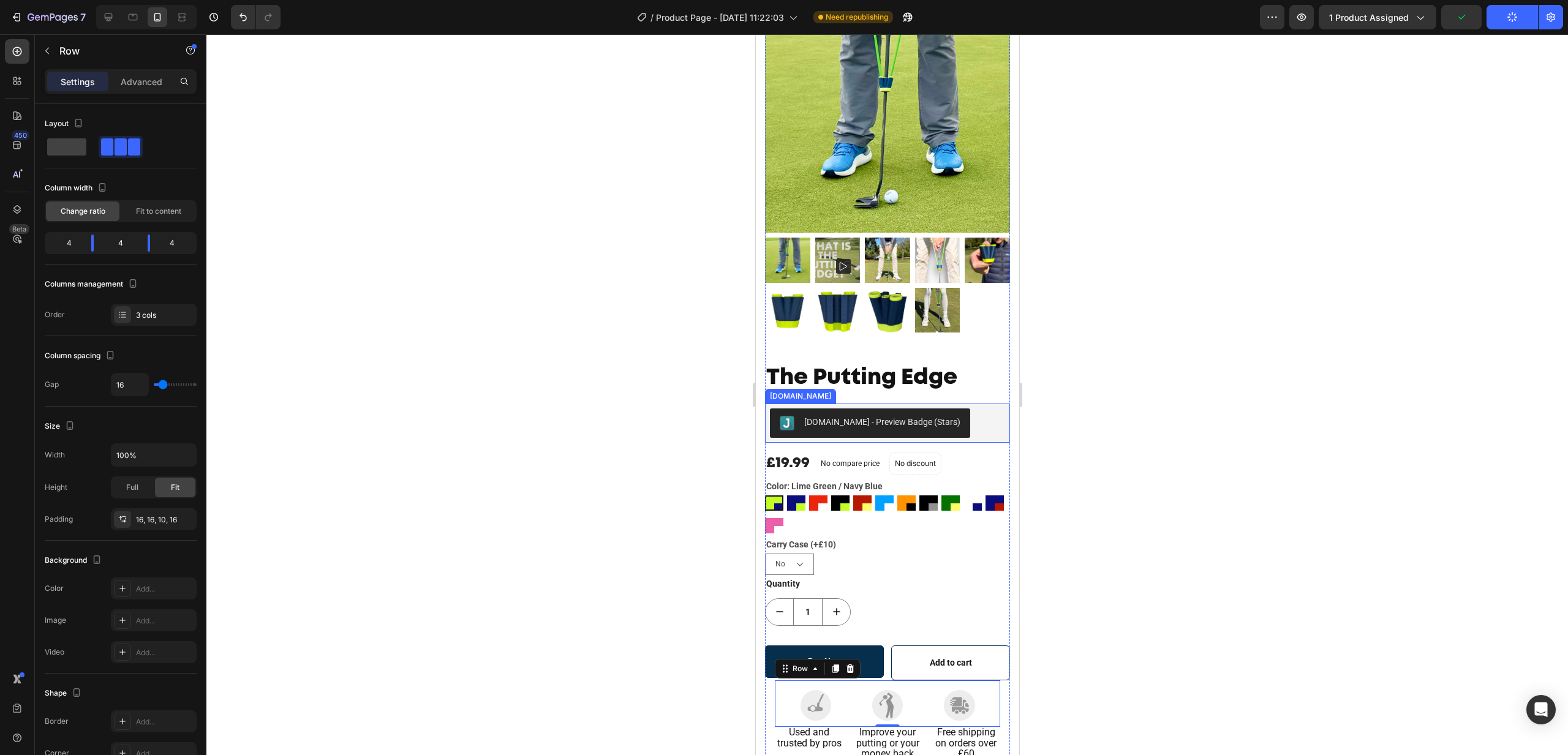
scroll to position [0, 0]
